Goal: Entertainment & Leisure: Consume media (video, audio)

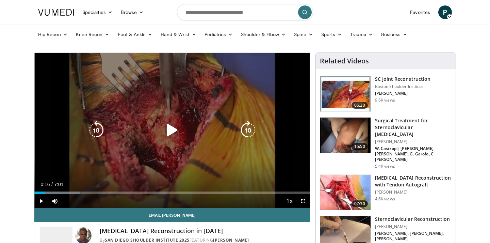
click at [169, 136] on icon "Video Player" at bounding box center [172, 130] width 19 height 19
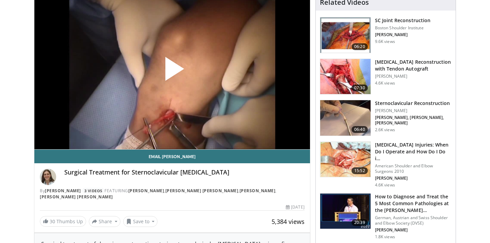
scroll to position [59, 0]
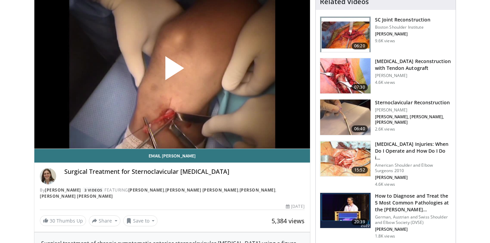
drag, startPoint x: 132, startPoint y: 174, endPoint x: 241, endPoint y: 176, distance: 108.7
click at [241, 176] on div "Surgical Treatment for Sternoclavicular [MEDICAL_DATA]" at bounding box center [184, 176] width 240 height 16
copy h4 "Sternoclavicular Joint Dislocation"
